Goal: Navigation & Orientation: Find specific page/section

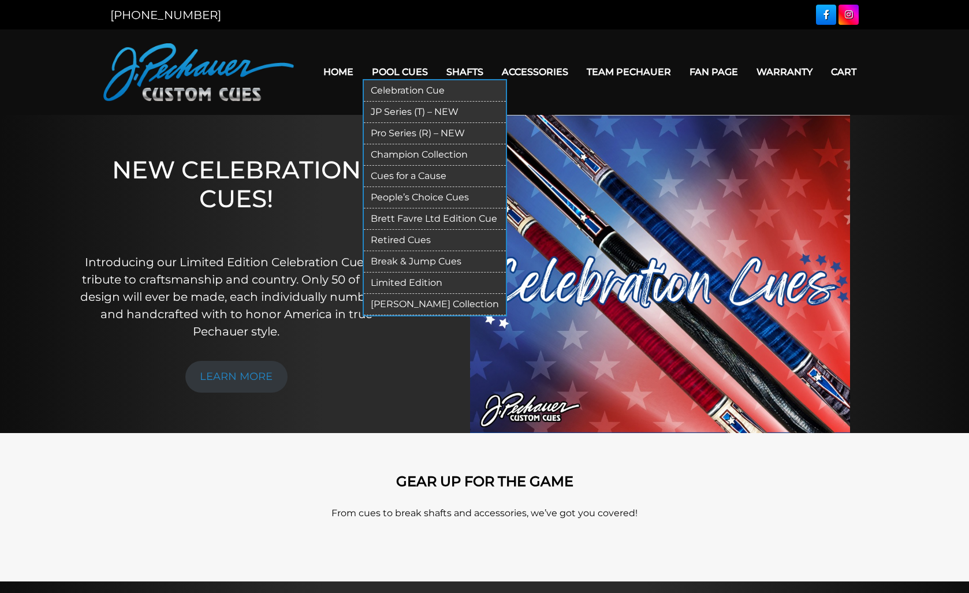
click at [379, 115] on link "JP Series (T) – NEW" at bounding box center [435, 112] width 142 height 21
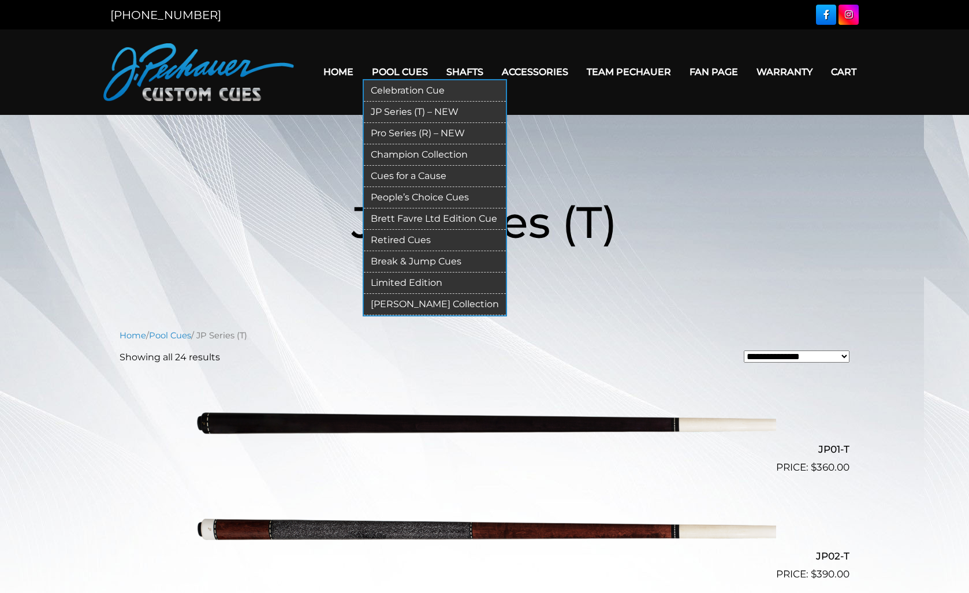
click at [394, 133] on link "Pro Series (R) – NEW" at bounding box center [435, 133] width 142 height 21
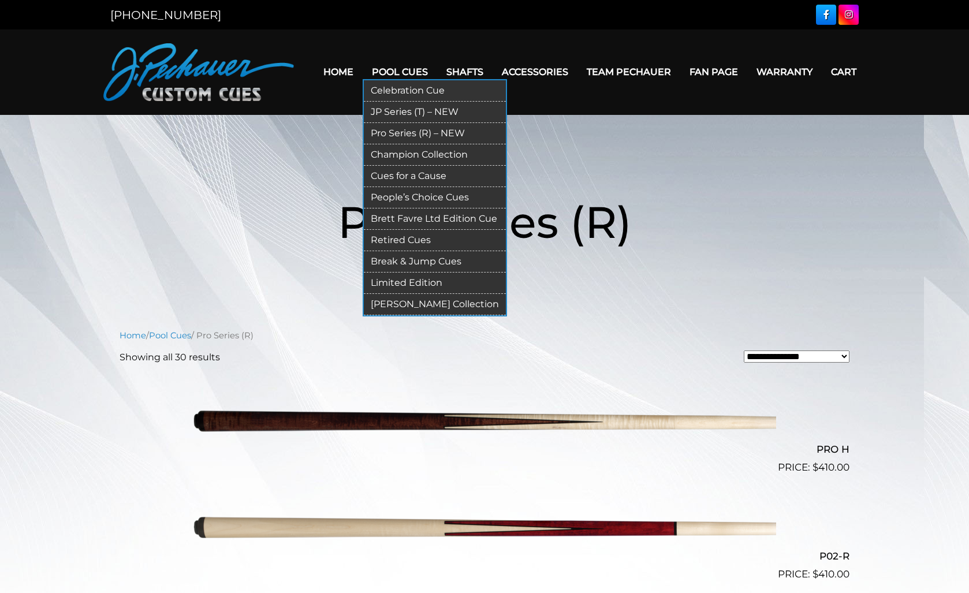
click at [422, 175] on link "Cues for a Cause" at bounding box center [435, 176] width 142 height 21
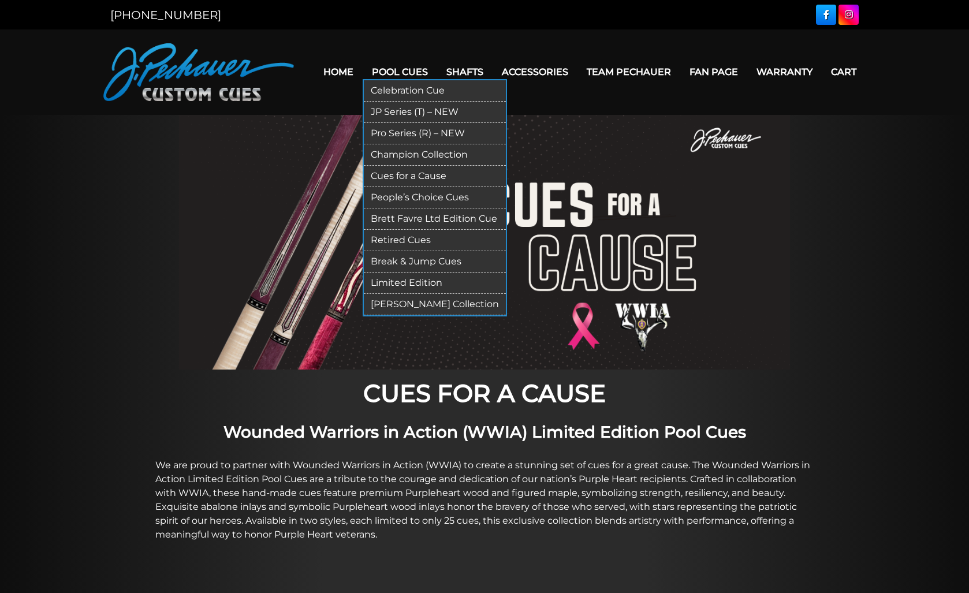
click at [417, 280] on link "Limited Edition" at bounding box center [435, 282] width 142 height 21
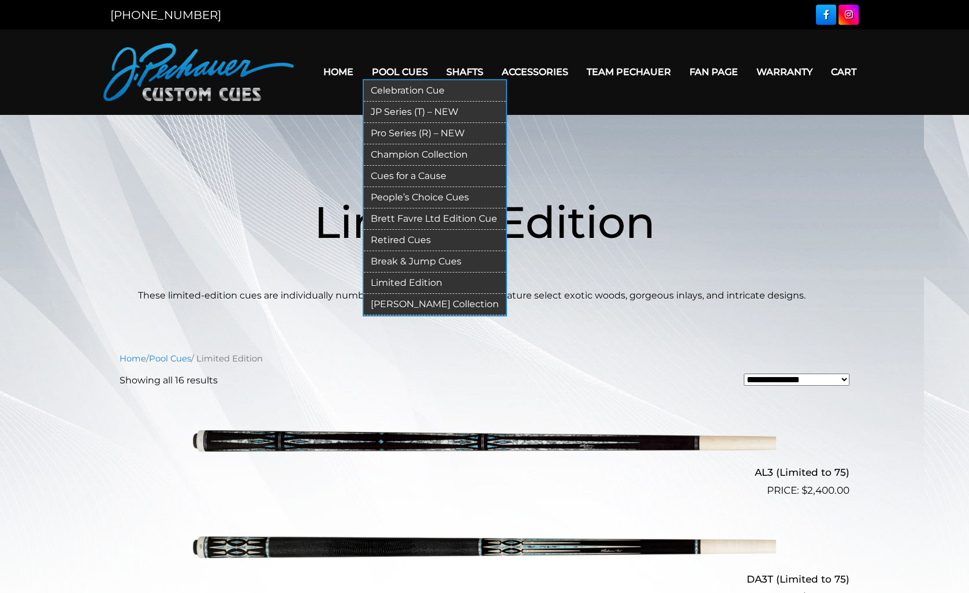
click at [401, 306] on link "[PERSON_NAME] Collection" at bounding box center [435, 304] width 142 height 21
click at [397, 203] on link "People’s Choice Cues" at bounding box center [435, 197] width 142 height 21
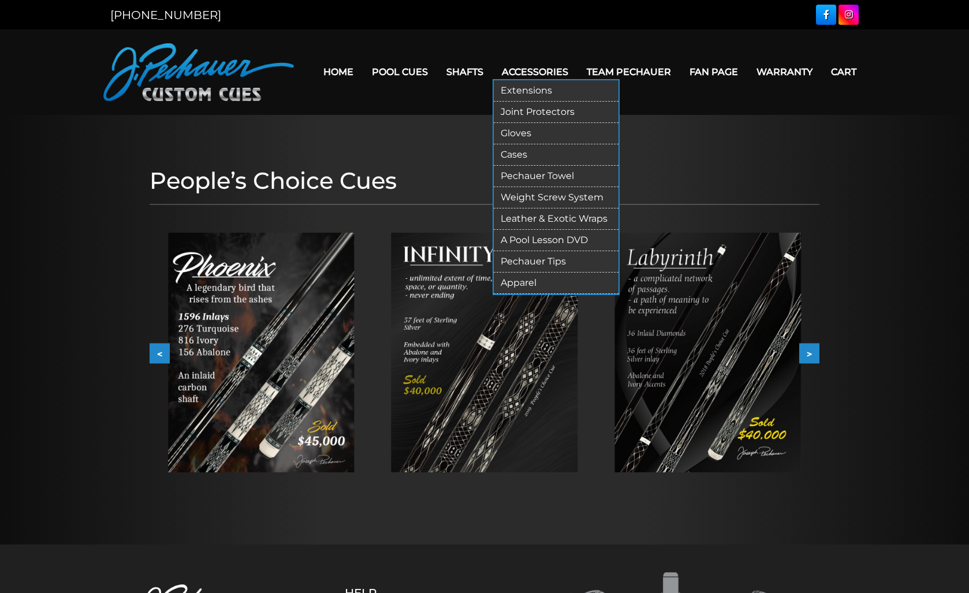
click at [513, 133] on link "Gloves" at bounding box center [556, 133] width 125 height 21
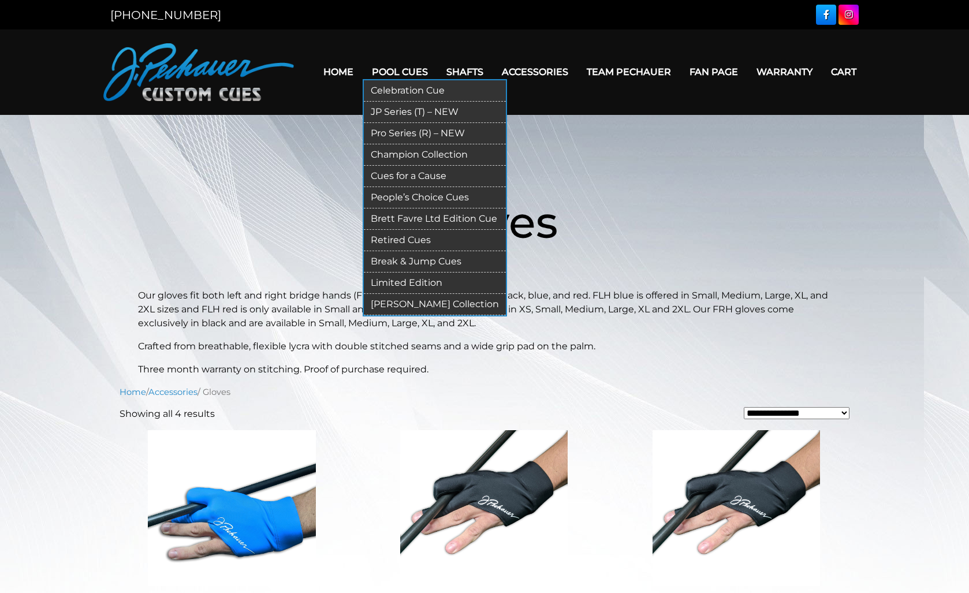
click at [388, 88] on link "Celebration Cue" at bounding box center [435, 90] width 142 height 21
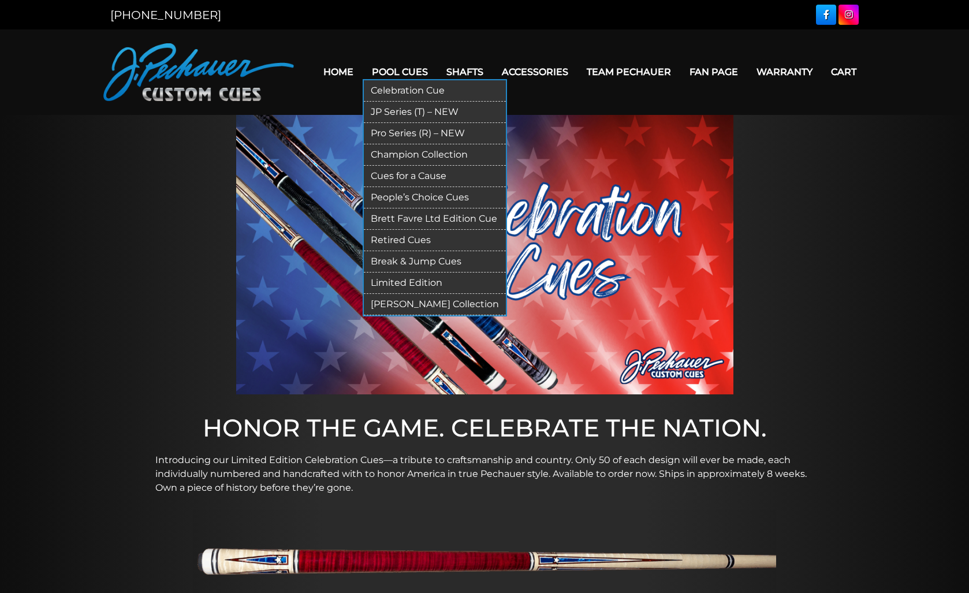
click at [389, 111] on link "JP Series (T) – NEW" at bounding box center [435, 112] width 142 height 21
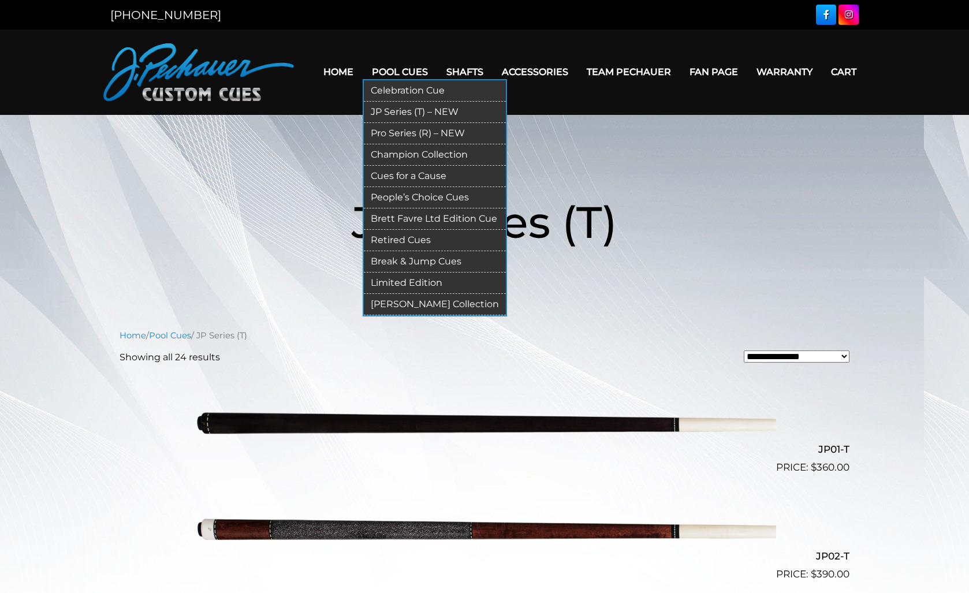
click at [417, 156] on link "Champion Collection" at bounding box center [435, 154] width 142 height 21
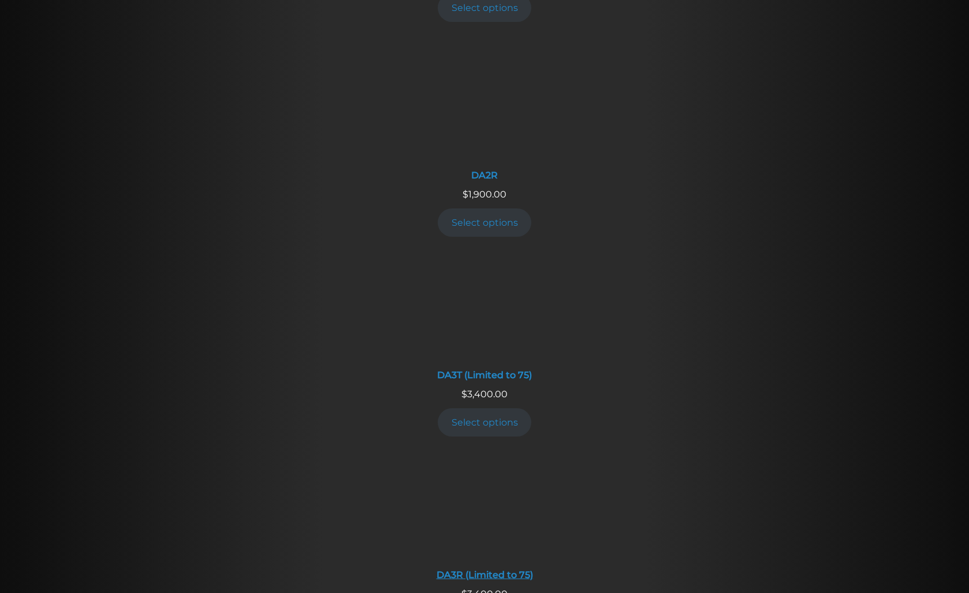
scroll to position [1873, 0]
